Goal: Task Accomplishment & Management: Use online tool/utility

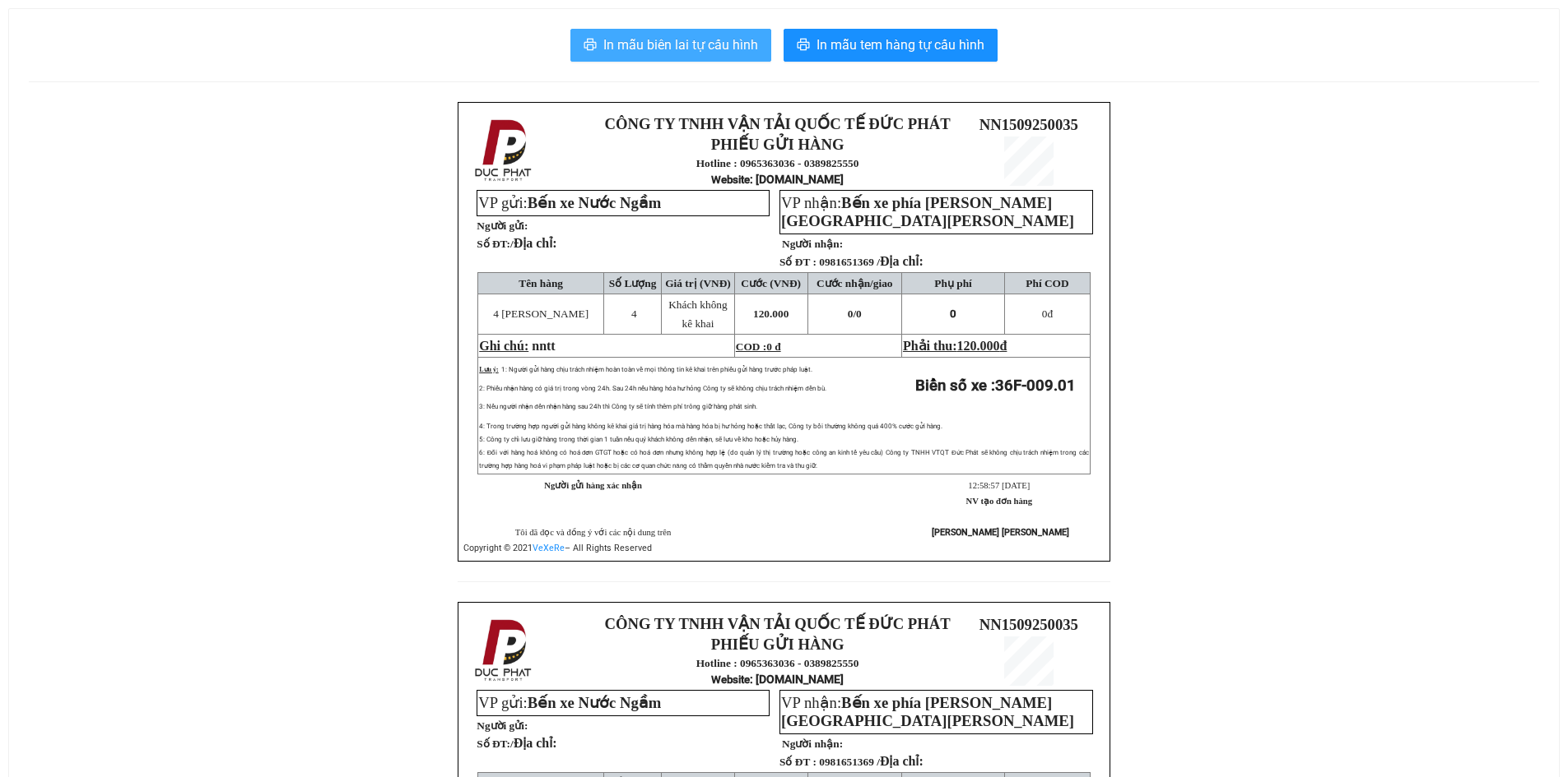
click at [668, 42] on span "In mẫu biên lai tự cấu hình" at bounding box center [680, 45] width 155 height 21
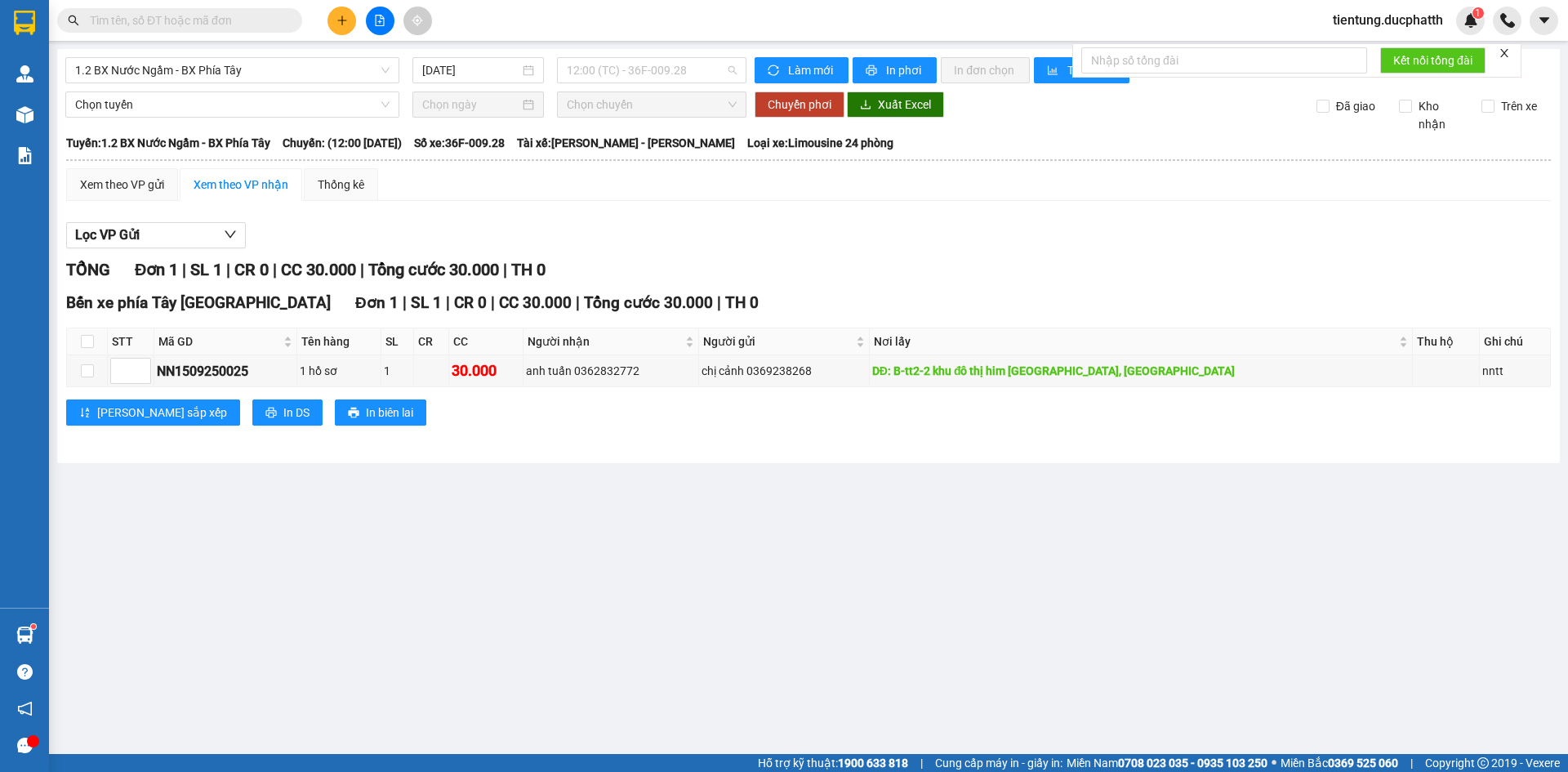
click at [693, 72] on span "12:00 (TC) - 36F-009.28" at bounding box center [651, 70] width 170 height 24
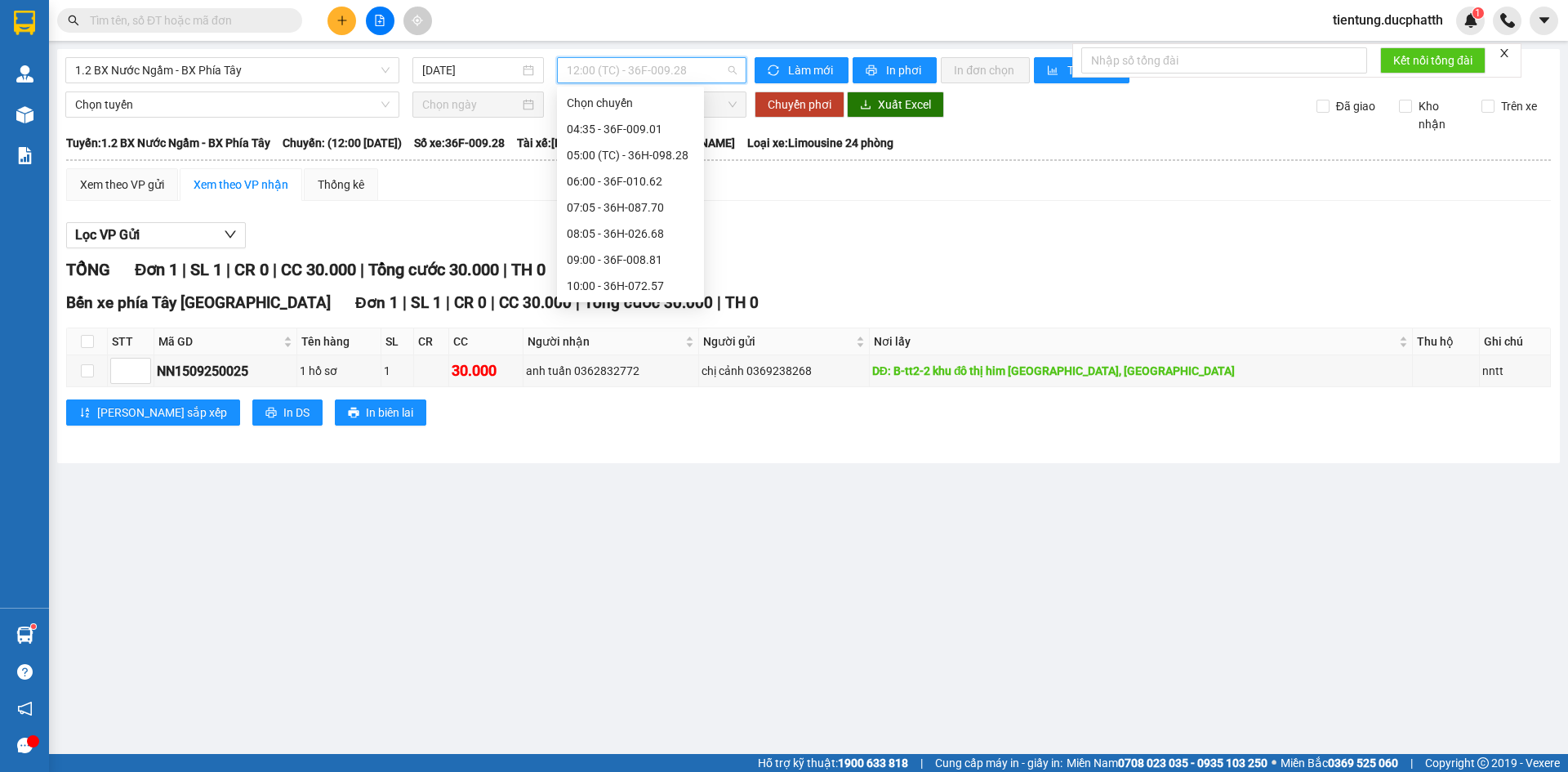
click at [645, 434] on div "13:00 - 36F-009.01" at bounding box center [630, 442] width 128 height 18
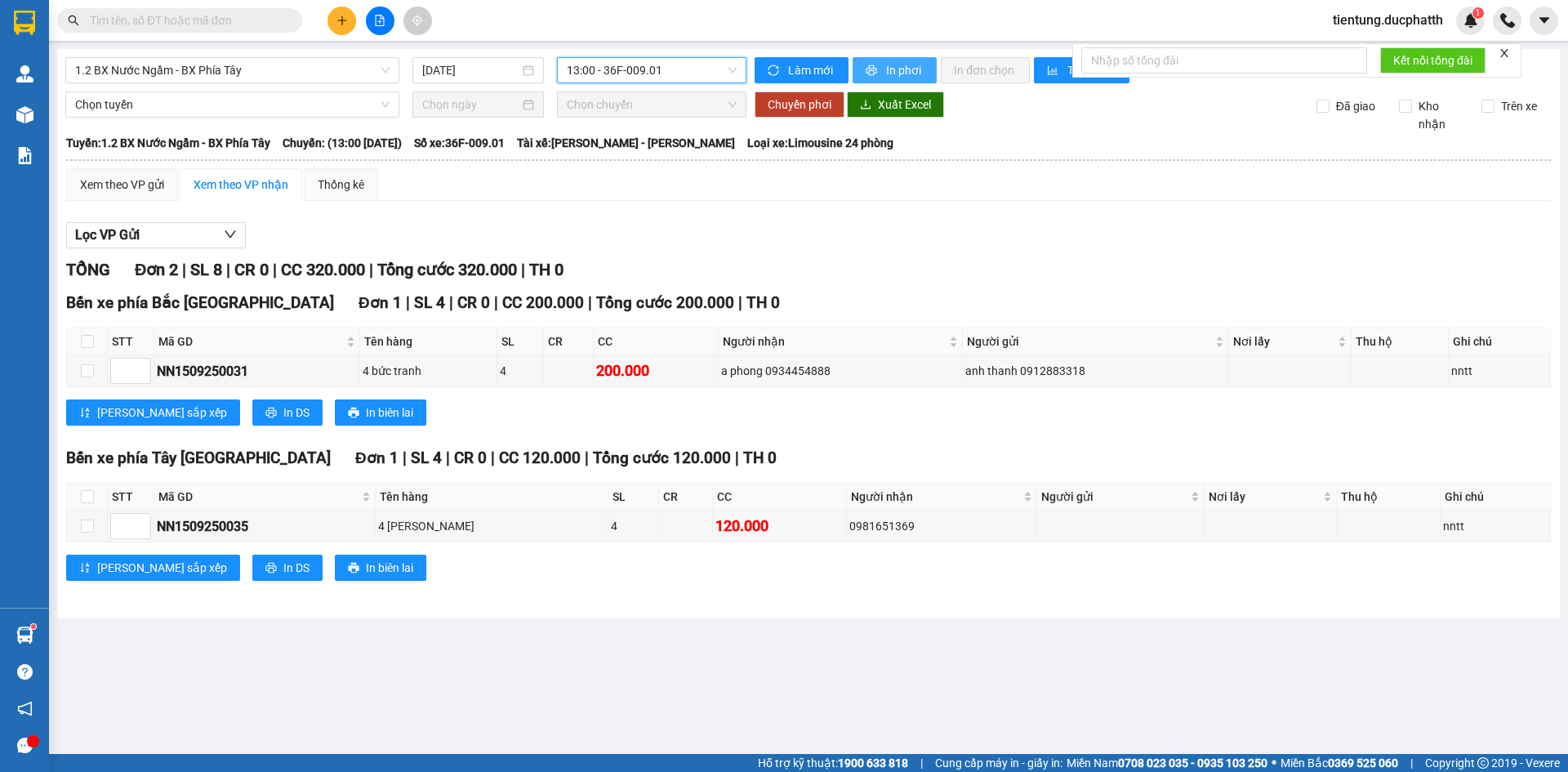
click at [900, 69] on span "In phơi" at bounding box center [905, 70] width 38 height 18
click at [312, 74] on span "1.2 BX Nước Ngầm - BX Phía Tây" at bounding box center [232, 70] width 315 height 24
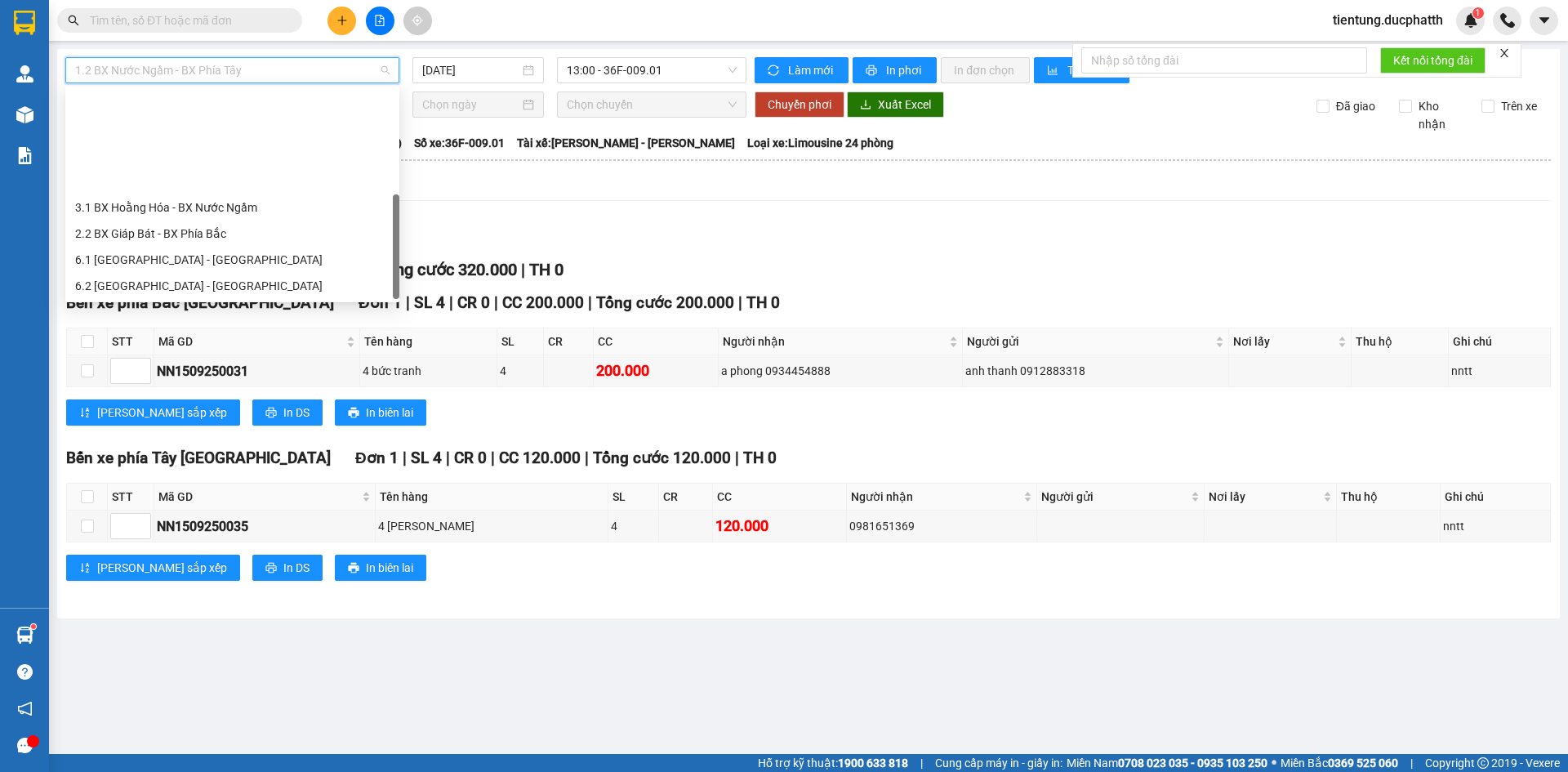
click at [265, 330] on div "3.2 BX Nước Ngầm - BX [GEOGRAPHIC_DATA]" at bounding box center [232, 338] width 315 height 18
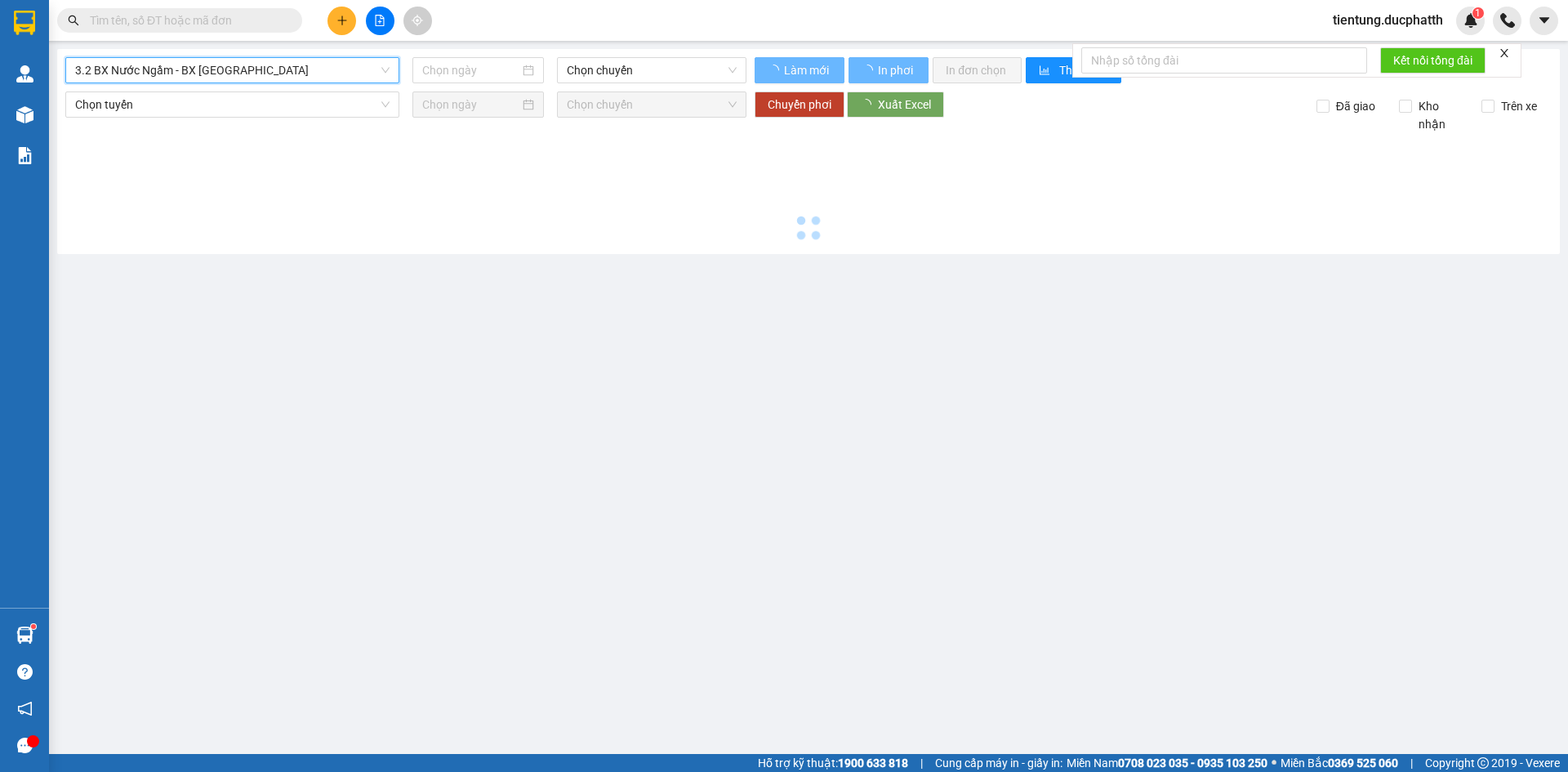
type input "[DATE]"
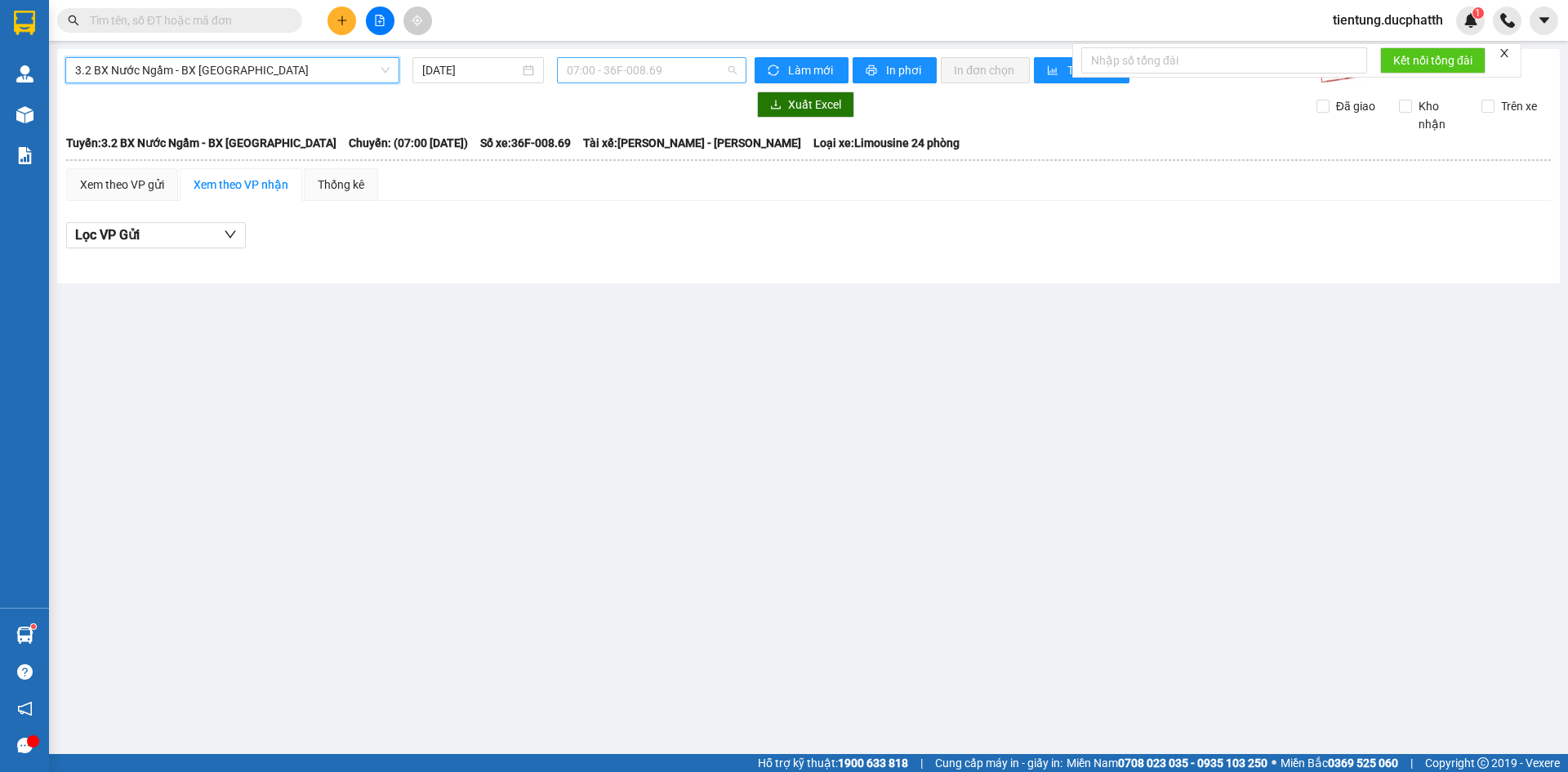
click at [648, 74] on span "07:00 - 36F-008.69" at bounding box center [651, 70] width 170 height 24
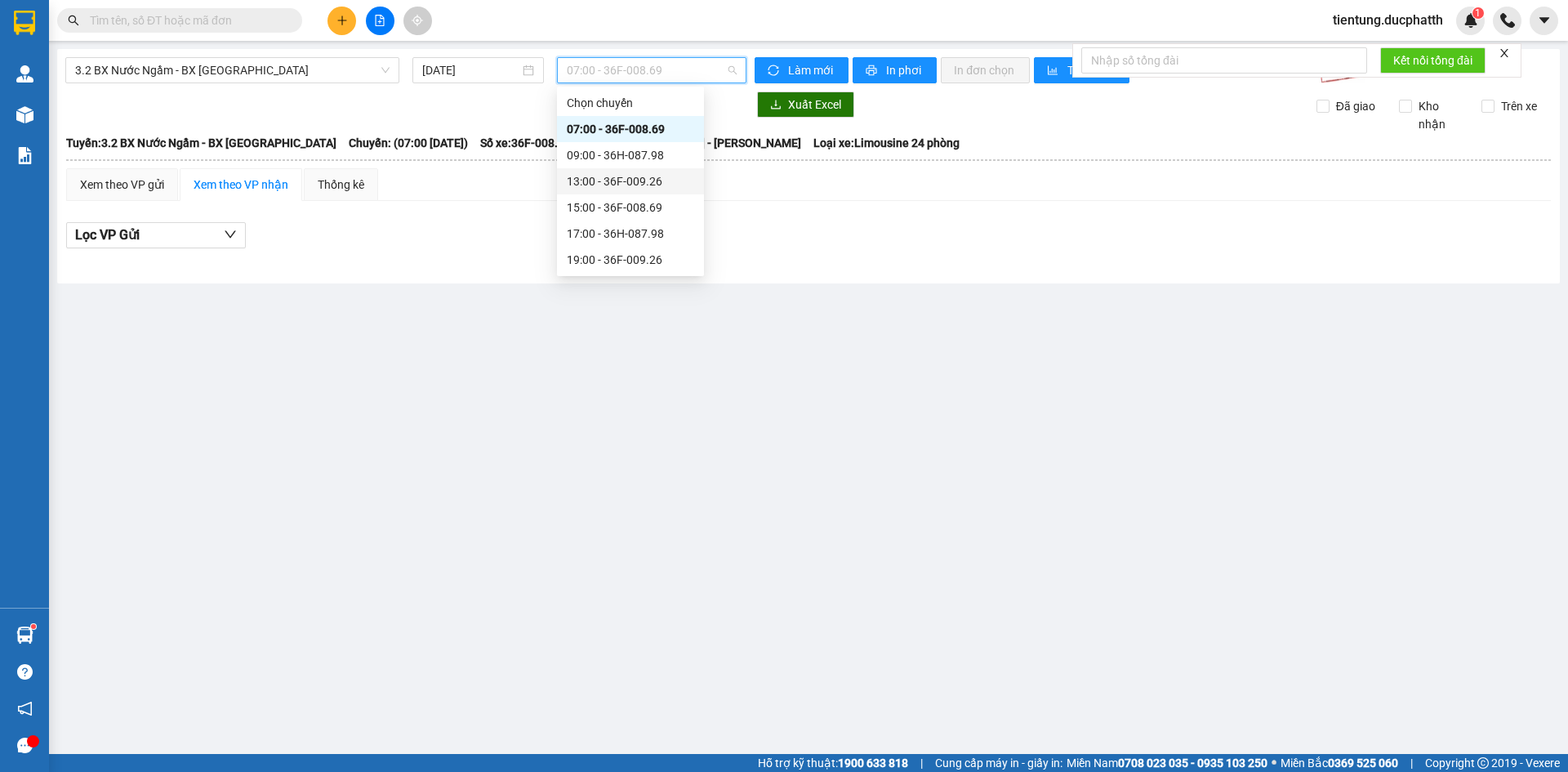
click at [624, 183] on div "13:00 - 36F-009.26" at bounding box center [630, 181] width 128 height 18
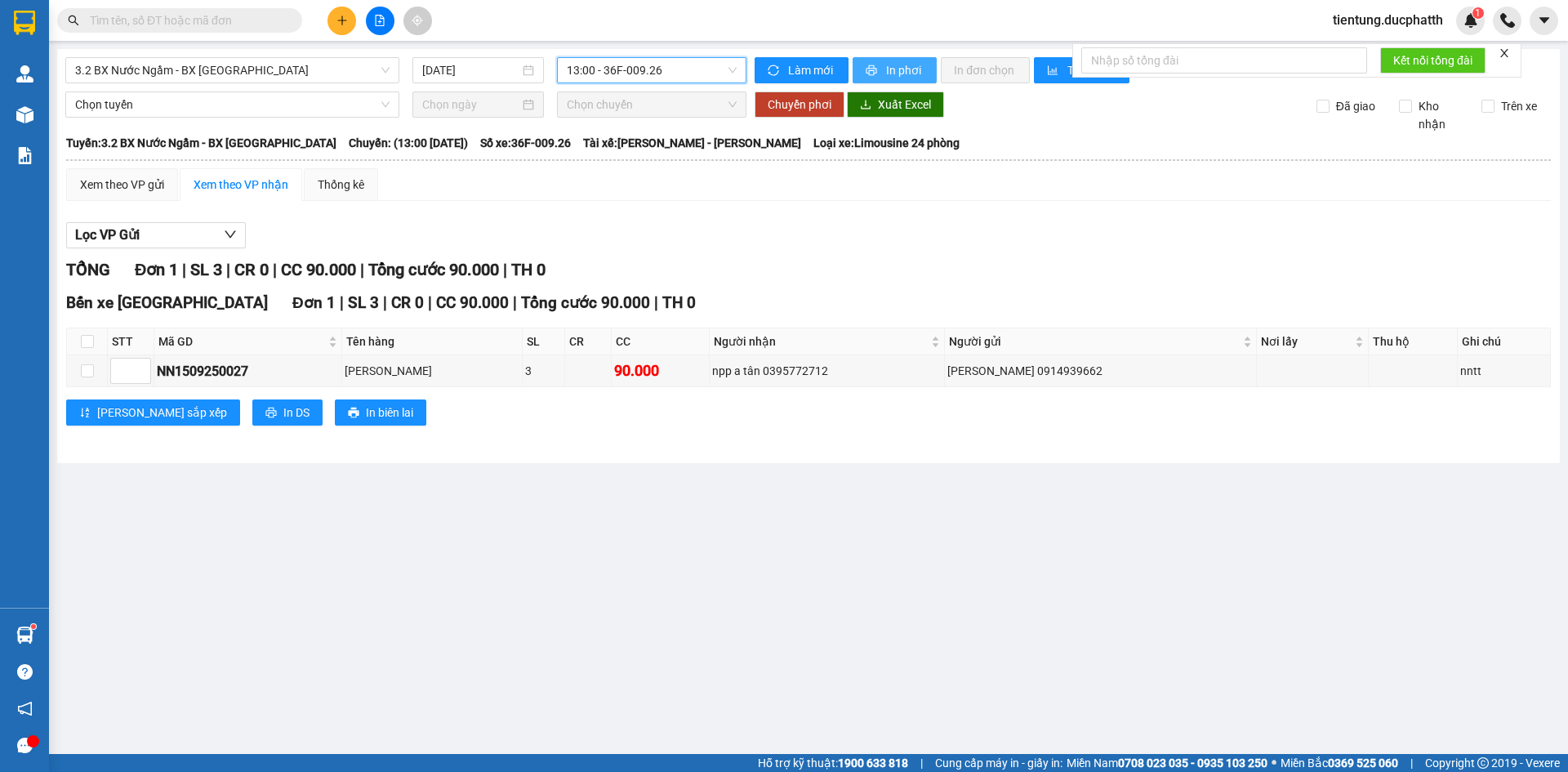
click at [890, 65] on span "In phơi" at bounding box center [905, 70] width 38 height 18
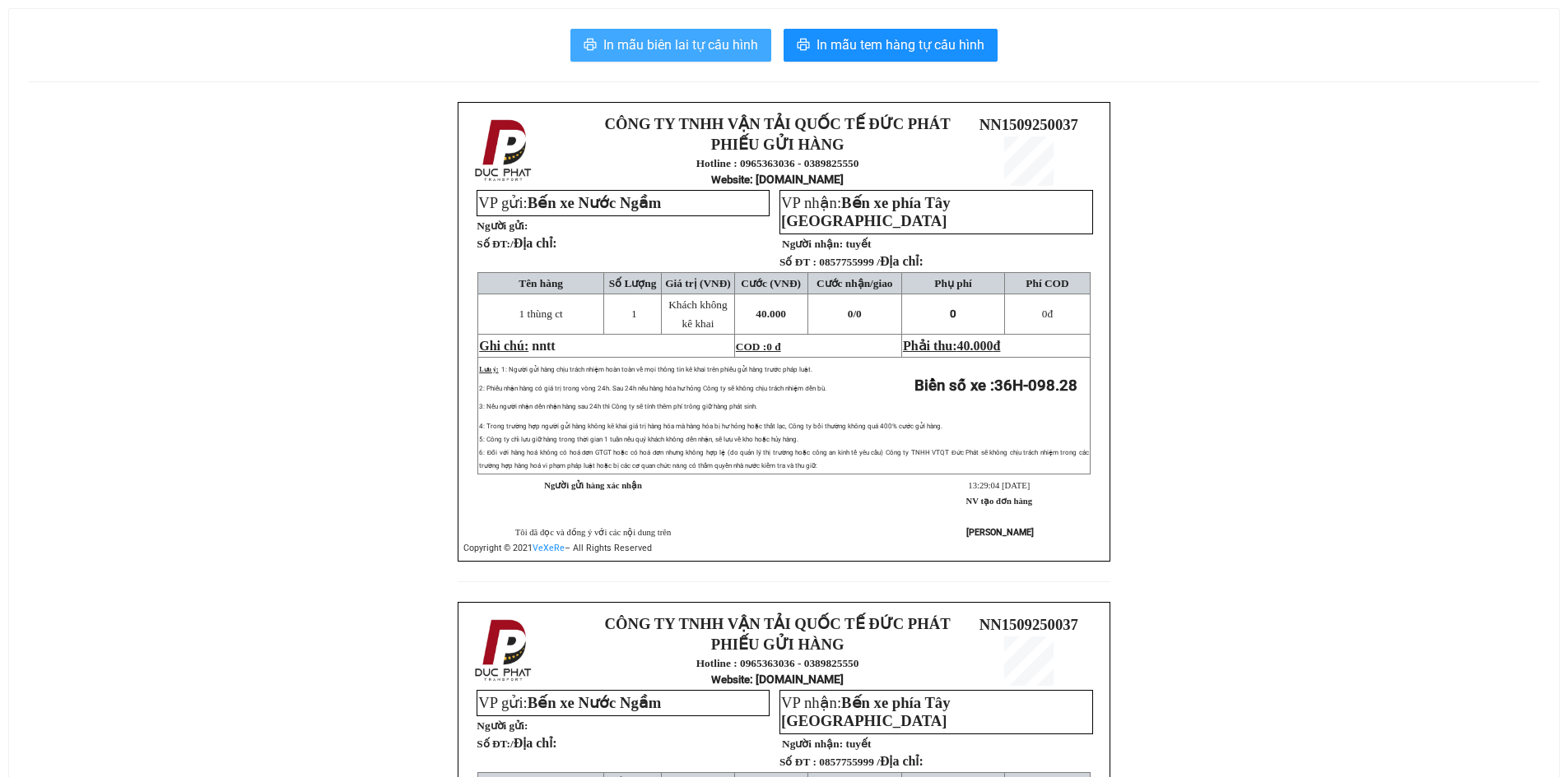
click at [668, 54] on span "In mẫu biên lai tự cấu hình" at bounding box center [680, 45] width 155 height 21
drag, startPoint x: 1373, startPoint y: 221, endPoint x: 1274, endPoint y: 153, distance: 120.1
click at [1369, 222] on div "CÔNG TY TNHH VẬN TẢI QUỐC TẾ ĐỨC PHÁT PHIẾU GỬI HÀNG Hotline : 0965363036 - 038…" at bounding box center [784, 602] width 1510 height 1000
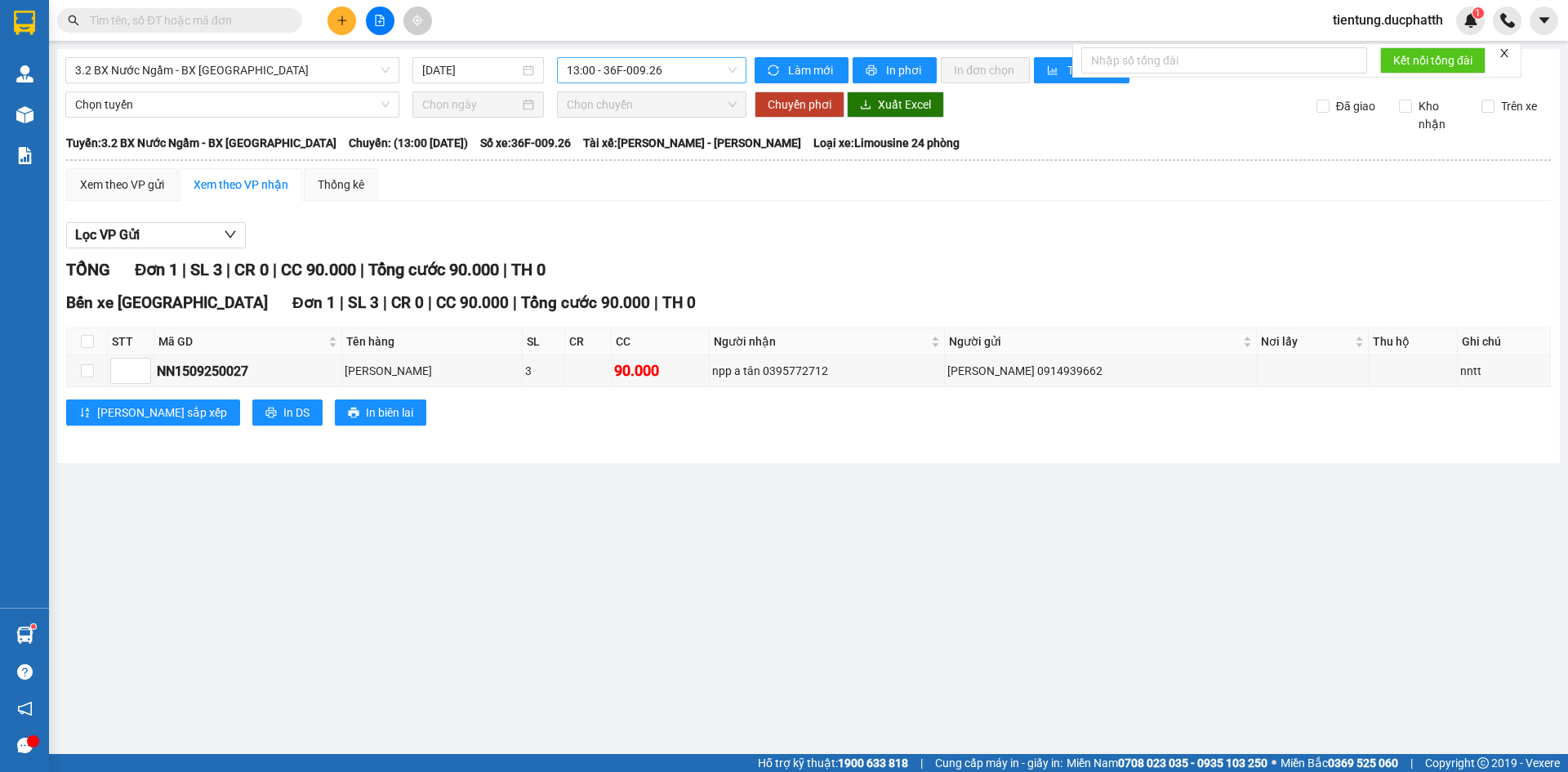
click at [658, 77] on span "13:00 - 36F-009.26" at bounding box center [651, 70] width 170 height 24
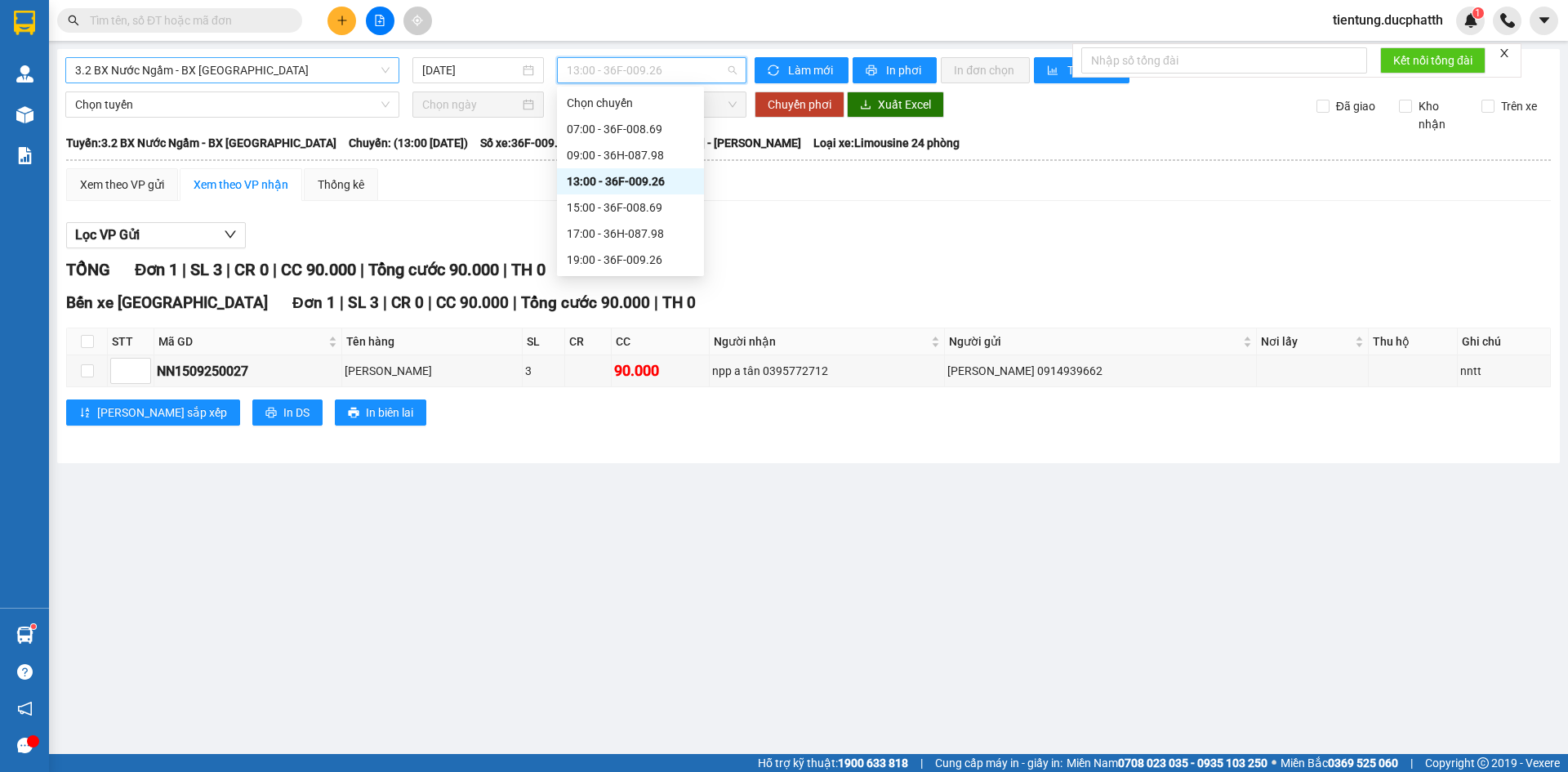
click at [311, 70] on span "3.2 BX Nước Ngầm - BX [GEOGRAPHIC_DATA]" at bounding box center [232, 70] width 315 height 24
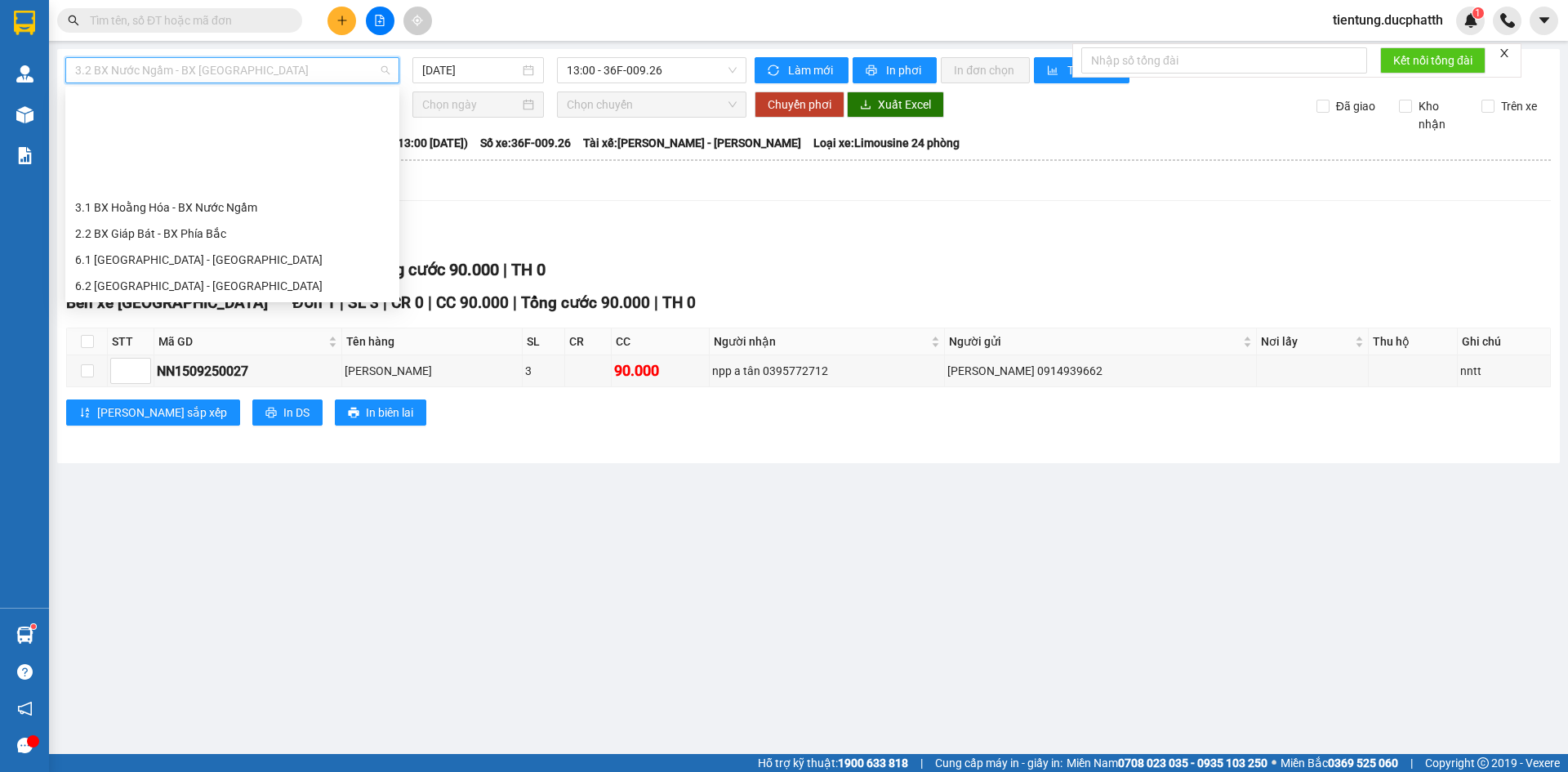
click at [259, 355] on div "1.2 BX Nước Ngầm - BX Phía Tây" at bounding box center [232, 364] width 315 height 18
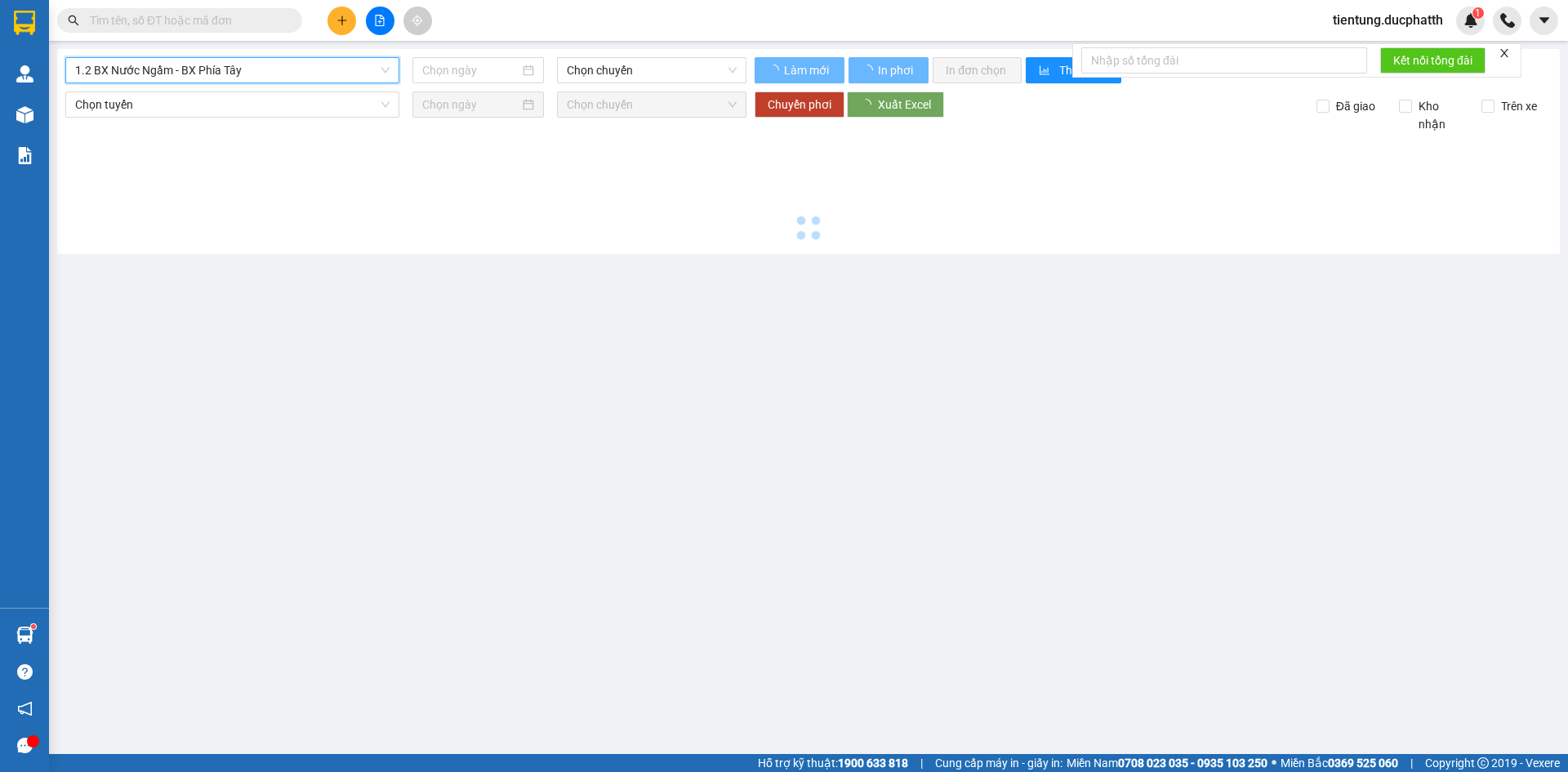
type input "[DATE]"
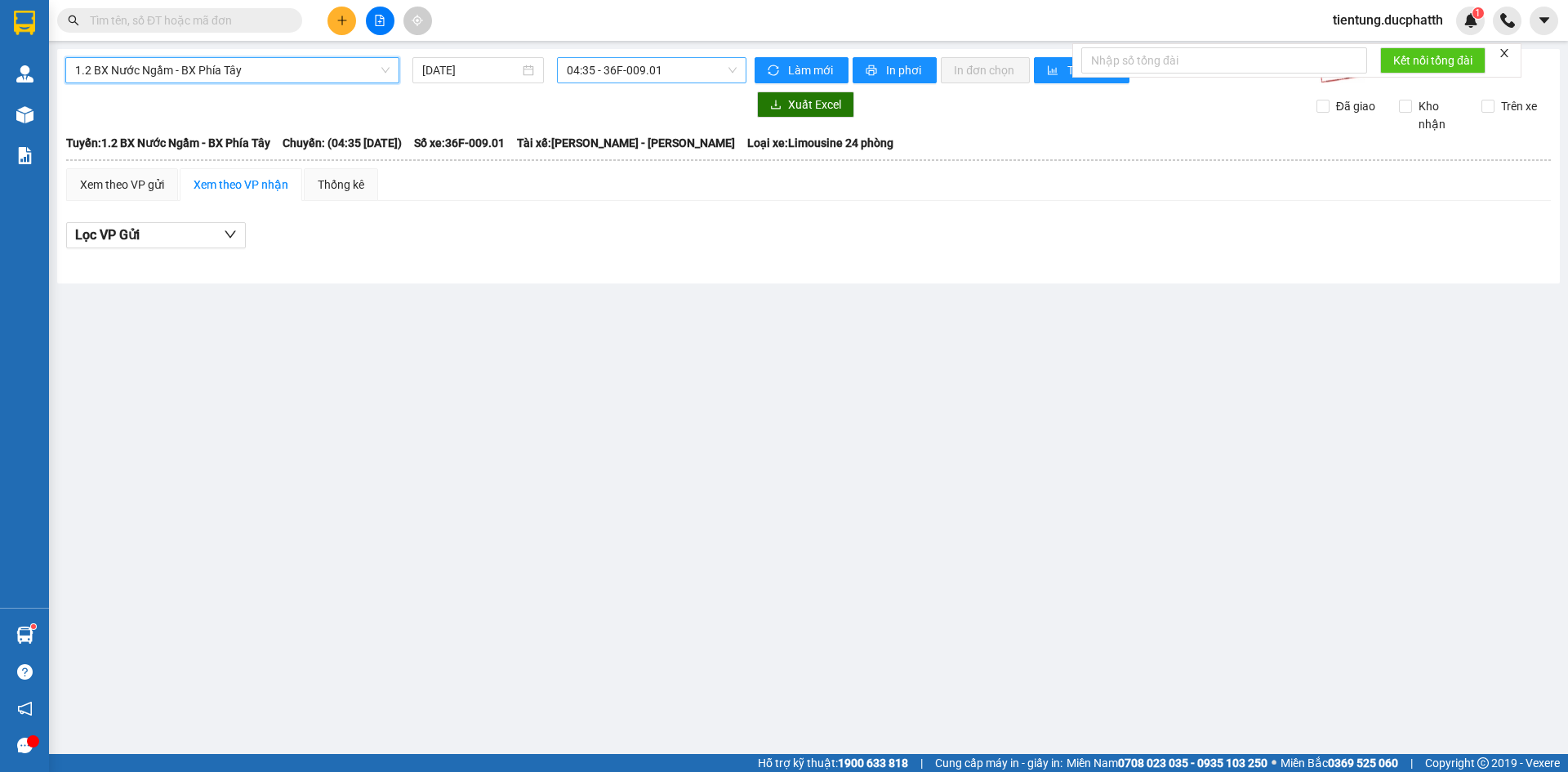
click at [618, 70] on span "04:35 - 36F-009.01" at bounding box center [651, 70] width 170 height 24
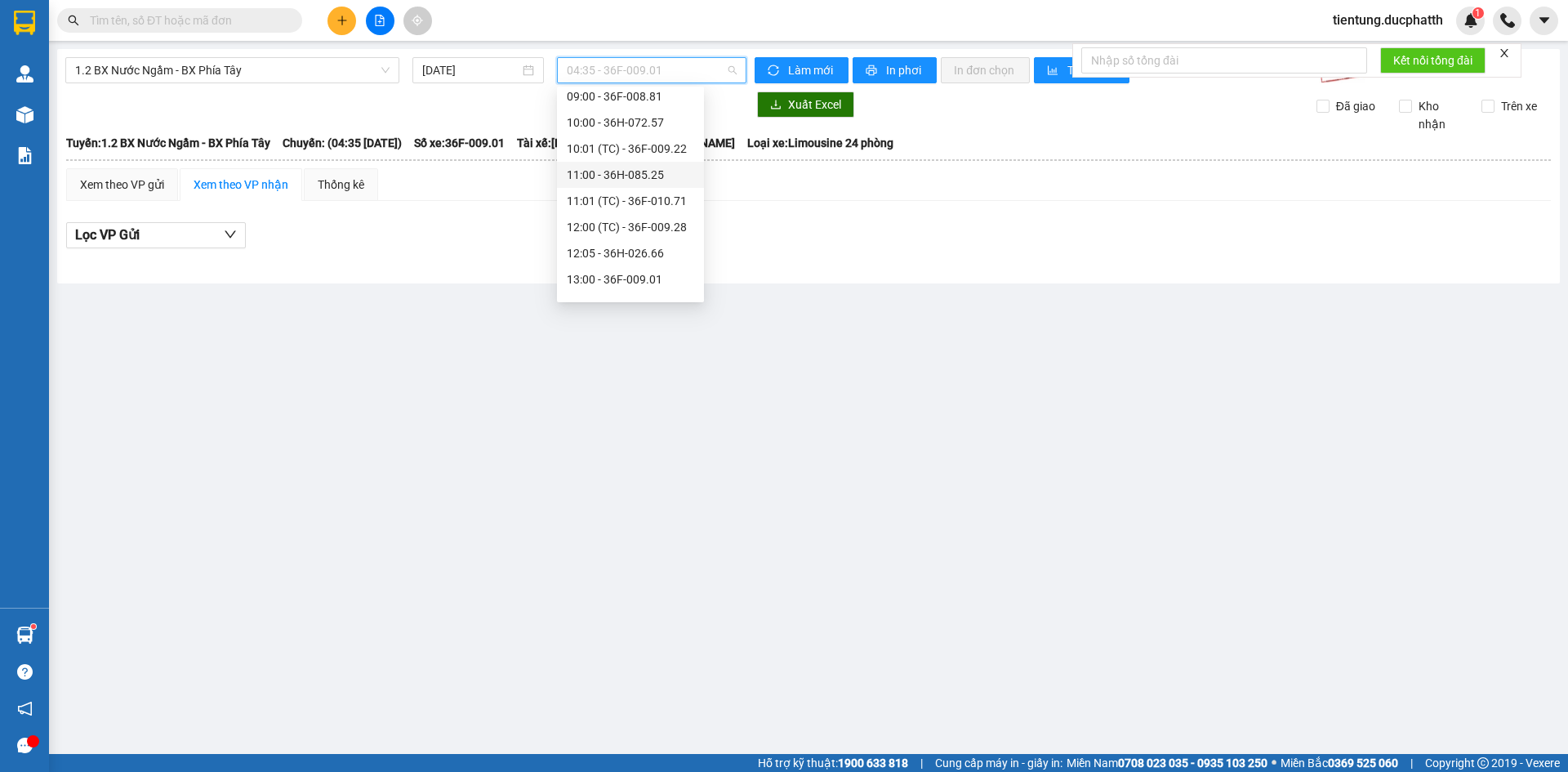
scroll to position [245, 0]
click at [662, 274] on div "14:00 - 36H-098.28" at bounding box center [630, 276] width 128 height 18
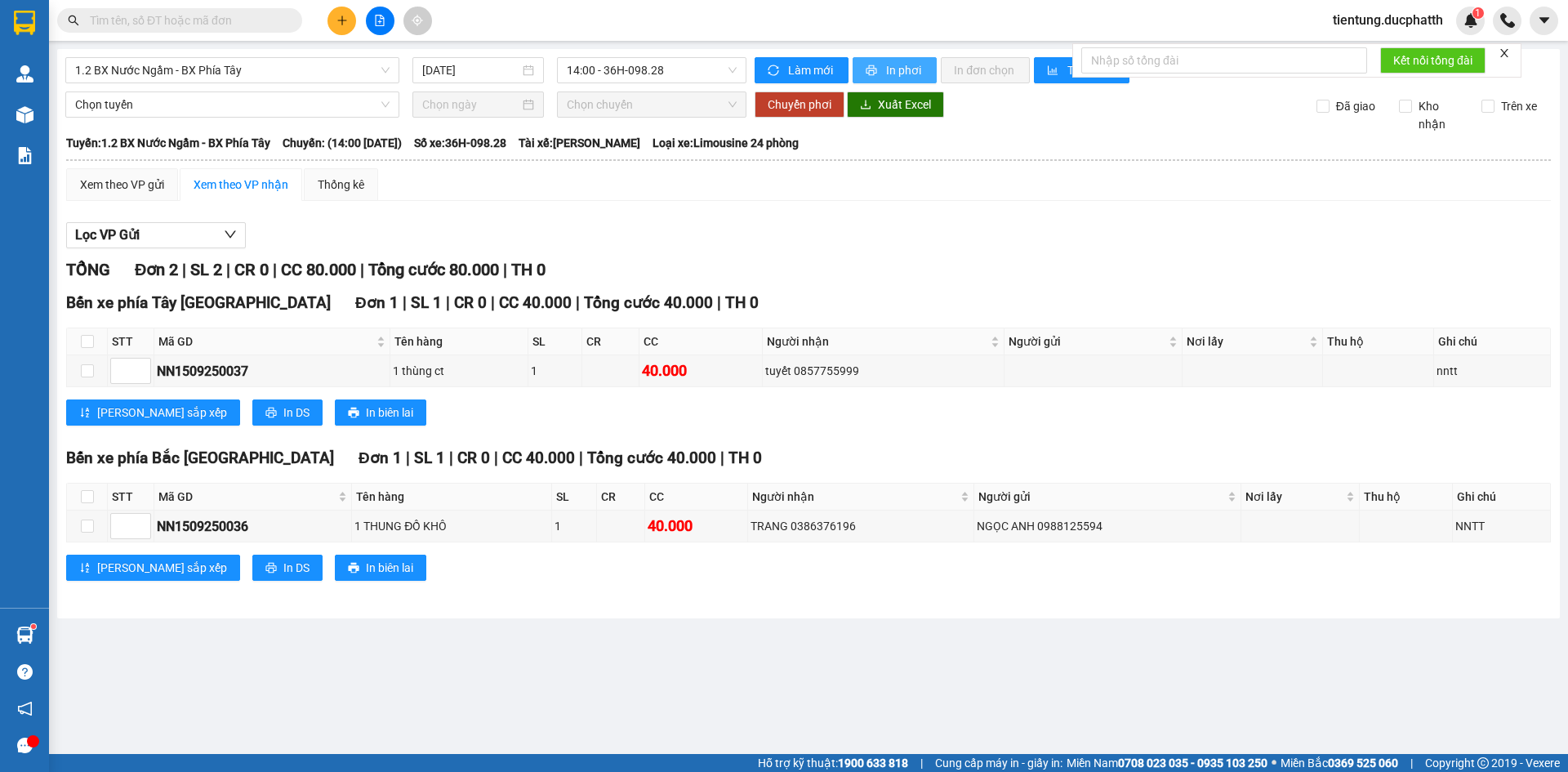
click at [879, 66] on button "In phơi" at bounding box center [895, 70] width 84 height 26
